Goal: Task Accomplishment & Management: Manage account settings

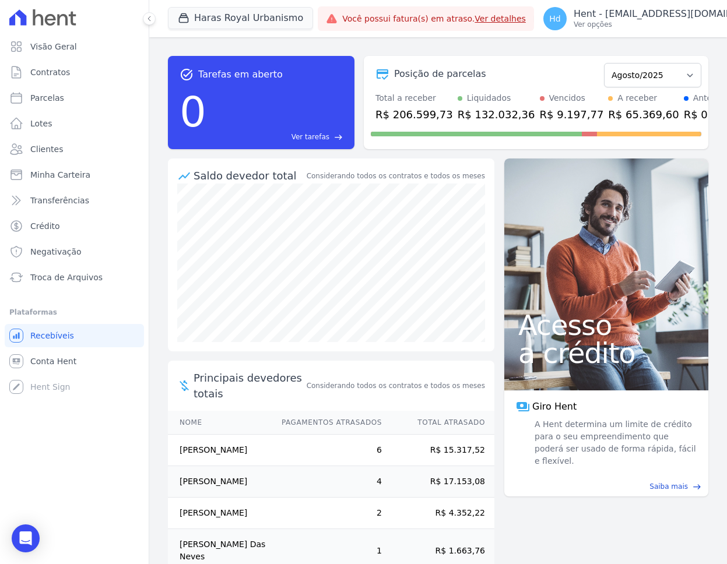
click at [703, 17] on p "Hent - [EMAIL_ADDRESS][DOMAIN_NAME]" at bounding box center [671, 14] width 195 height 12
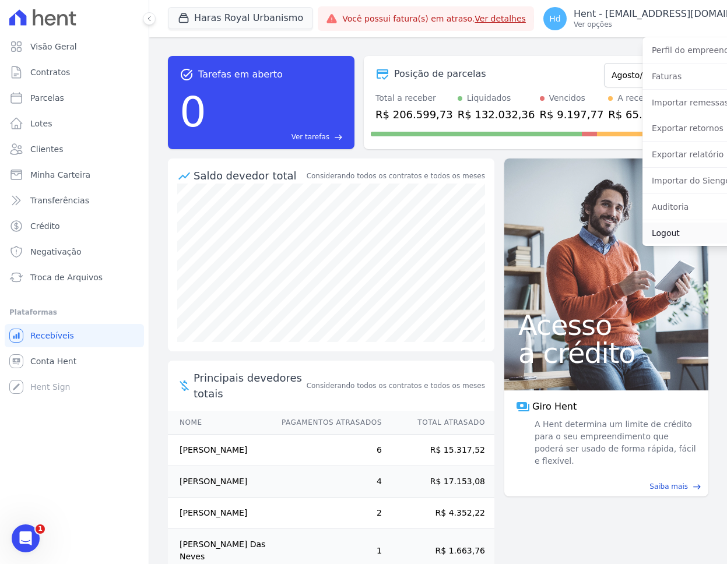
click at [642, 236] on link "Logout" at bounding box center [716, 233] width 149 height 21
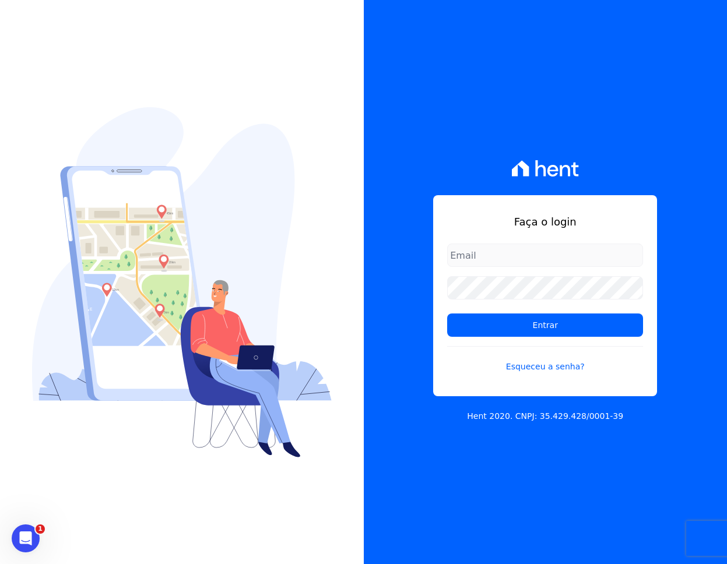
click at [0, 564] on com-1password-button at bounding box center [0, 564] width 0 height 0
type input "[EMAIL_ADDRESS][DOMAIN_NAME]"
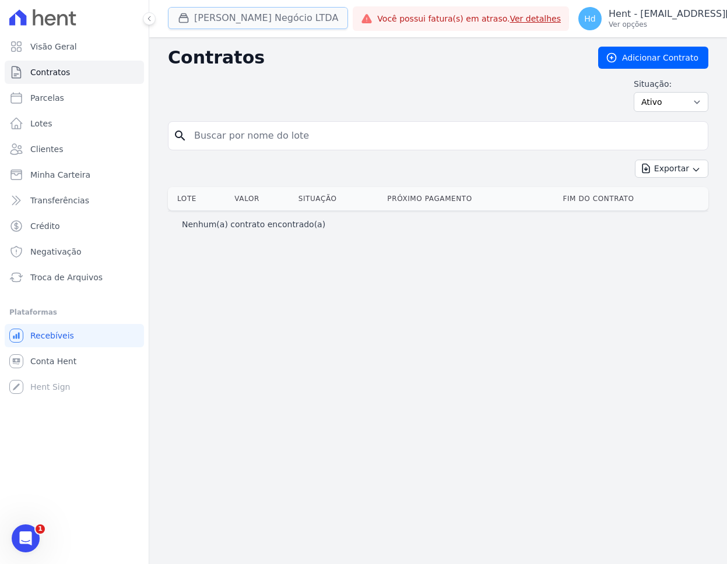
click at [289, 20] on button "[PERSON_NAME] Negócio LTDA" at bounding box center [258, 18] width 180 height 22
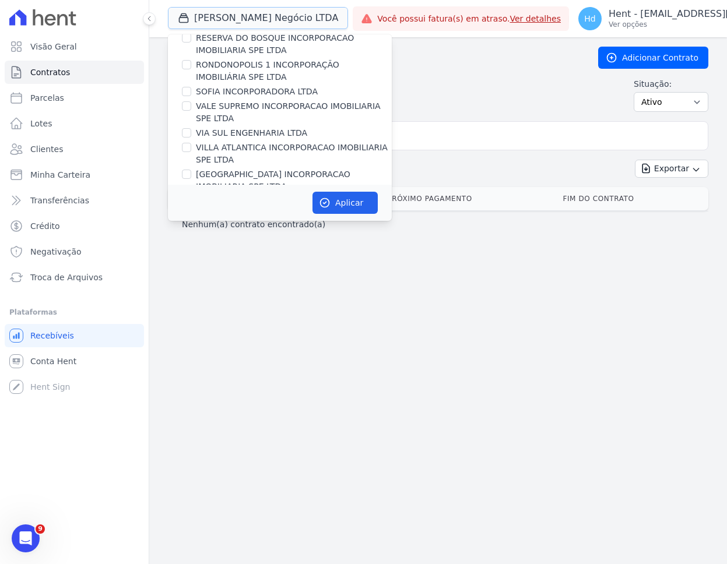
scroll to position [1119, 0]
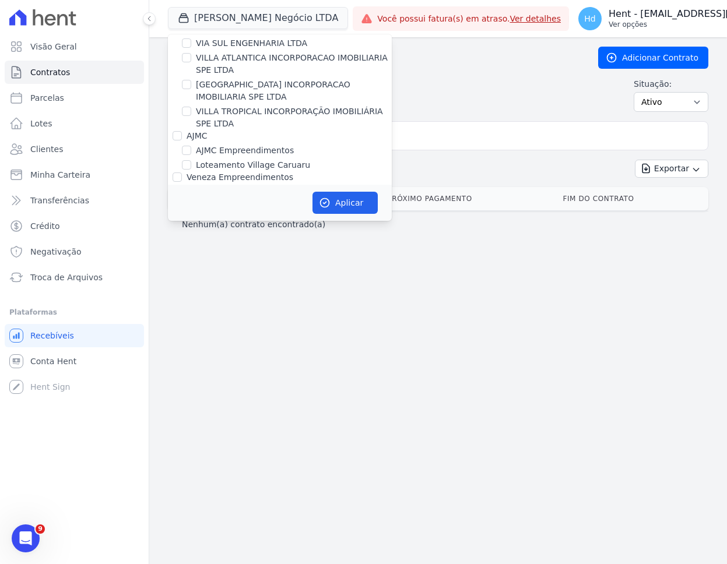
click at [615, 10] on p "Hent - [EMAIL_ADDRESS][DOMAIN_NAME]" at bounding box center [706, 14] width 195 height 12
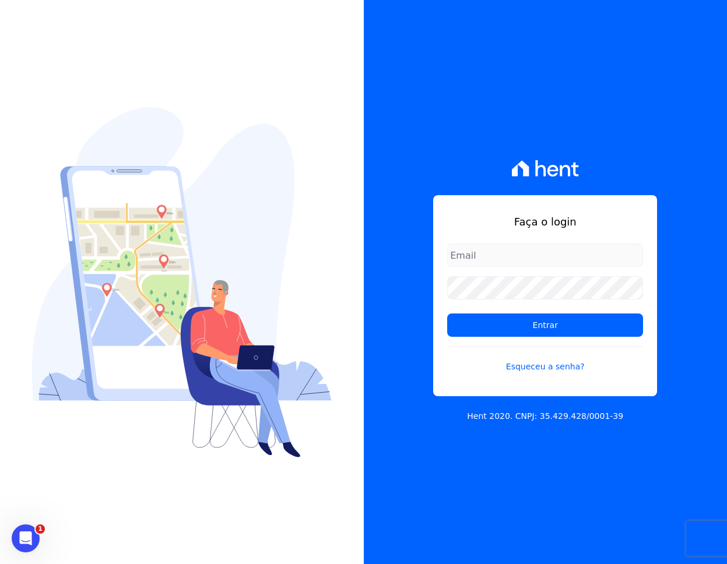
type input "[EMAIL_ADDRESS][DOMAIN_NAME]"
